Goal: Task Accomplishment & Management: Use online tool/utility

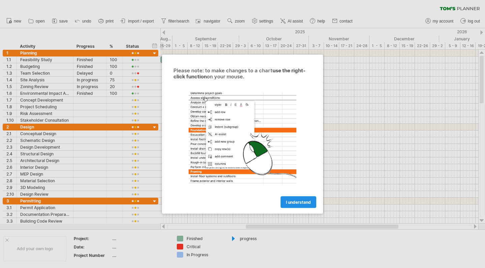
click at [293, 198] on link "I understand" at bounding box center [298, 202] width 36 height 12
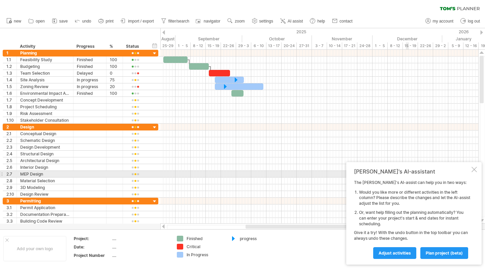
click at [470, 172] on div "[PERSON_NAME]'s AI-assistant The [PERSON_NAME]'s AI-assist can help you in two …" at bounding box center [413, 213] width 135 height 103
click at [473, 172] on div at bounding box center [473, 169] width 5 height 5
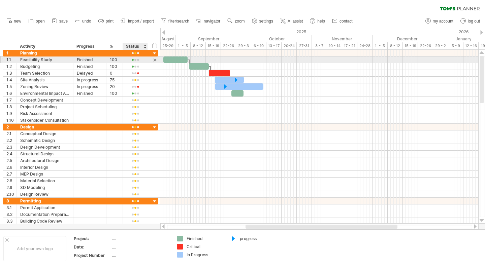
click at [152, 58] on div at bounding box center [155, 60] width 6 height 7
click at [155, 59] on div at bounding box center [155, 60] width 6 height 7
click at [165, 57] on div at bounding box center [175, 60] width 24 height 6
click at [173, 58] on div at bounding box center [175, 60] width 24 height 6
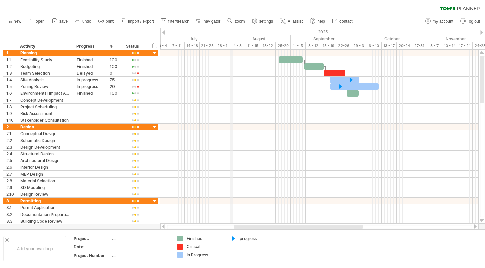
click at [232, 34] on div "2025" at bounding box center [176, 31] width 764 height 7
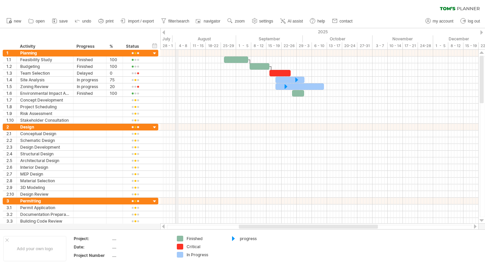
click at [176, 45] on div "4 - 8" at bounding box center [182, 45] width 15 height 7
click at [176, 38] on div "August" at bounding box center [204, 38] width 64 height 7
click at [175, 34] on div "2025" at bounding box center [121, 31] width 764 height 7
click at [154, 51] on div at bounding box center [155, 54] width 6 height 6
